Goal: Transaction & Acquisition: Purchase product/service

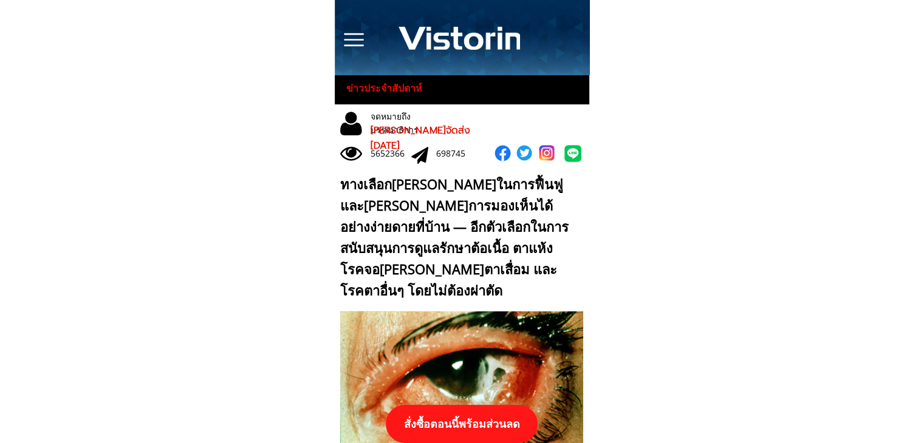
click at [445, 411] on p "สั่งซื้อตอนนี้พร้อมส่วนลด" at bounding box center [462, 424] width 152 height 38
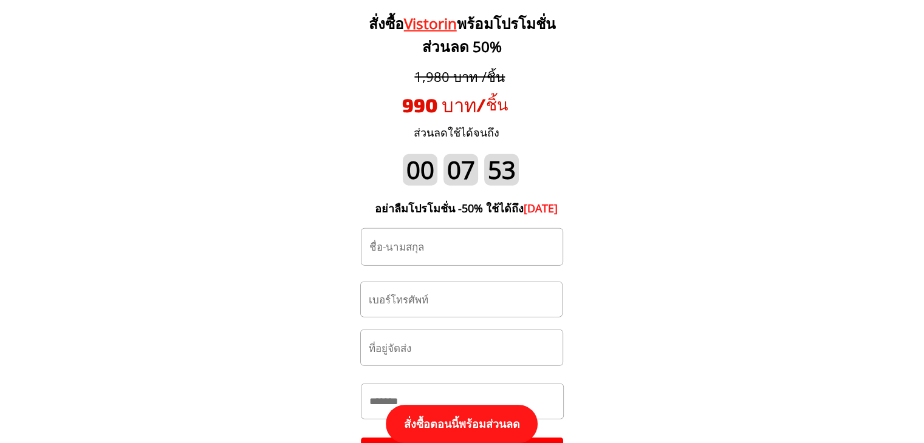
scroll to position [12733, 0]
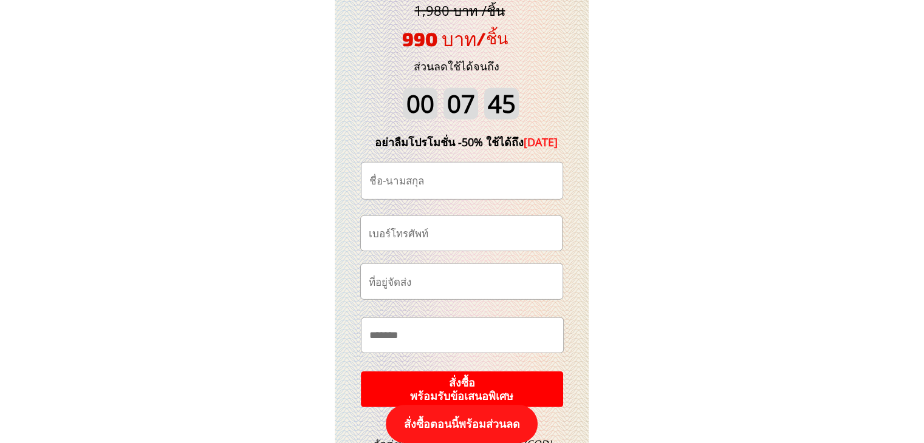
click at [417, 241] on input "tel" at bounding box center [461, 233] width 191 height 35
paste input "0955934769"
type input "0955934769"
click at [407, 176] on input "text" at bounding box center [461, 181] width 191 height 36
paste input "[PERSON_NAME]"
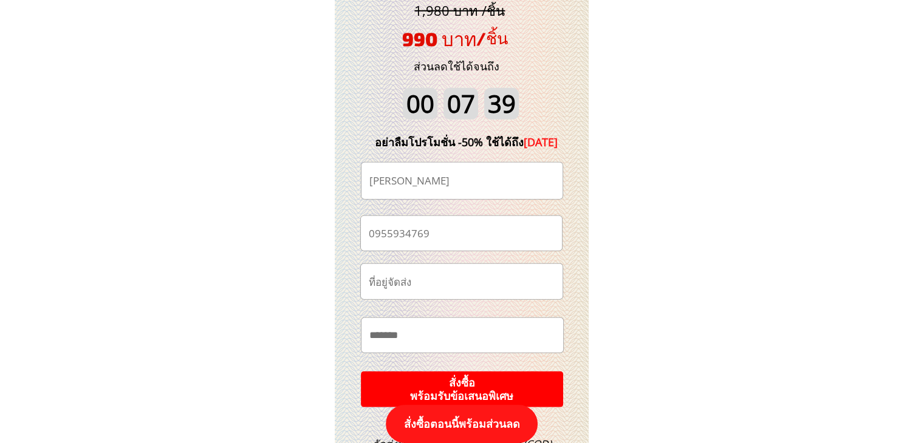
scroll to position [12794, 0]
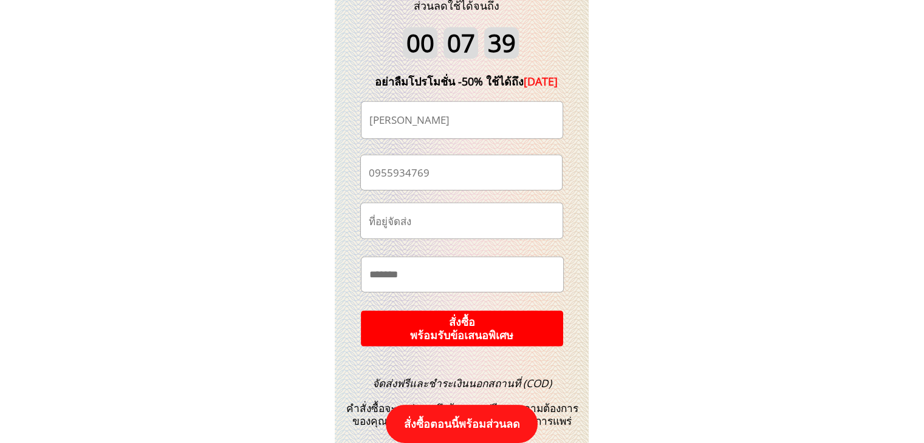
type input "[PERSON_NAME]"
click at [491, 336] on p "สั่งซื้อ พร้อมรับข้อเสนอพิเศษ" at bounding box center [462, 329] width 204 height 36
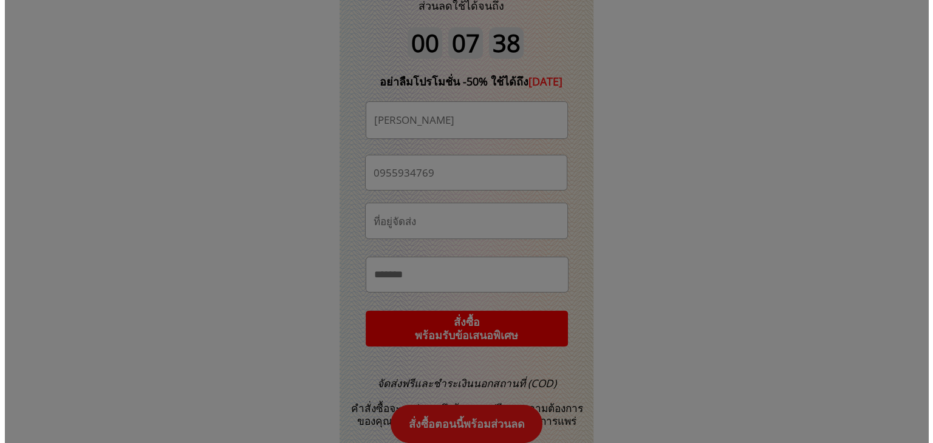
scroll to position [0, 0]
